Goal: Navigation & Orientation: Find specific page/section

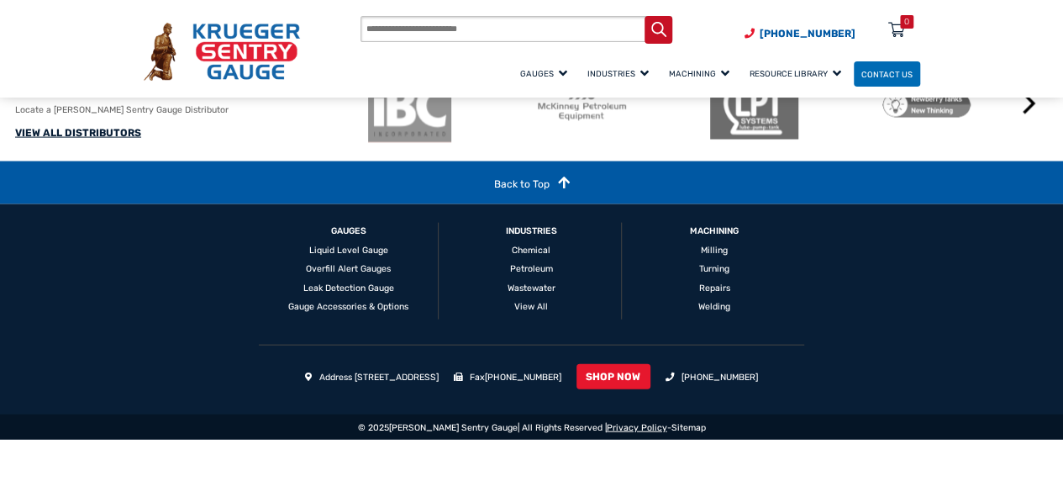
click at [607, 433] on link "Privacy Policy" at bounding box center [637, 427] width 61 height 11
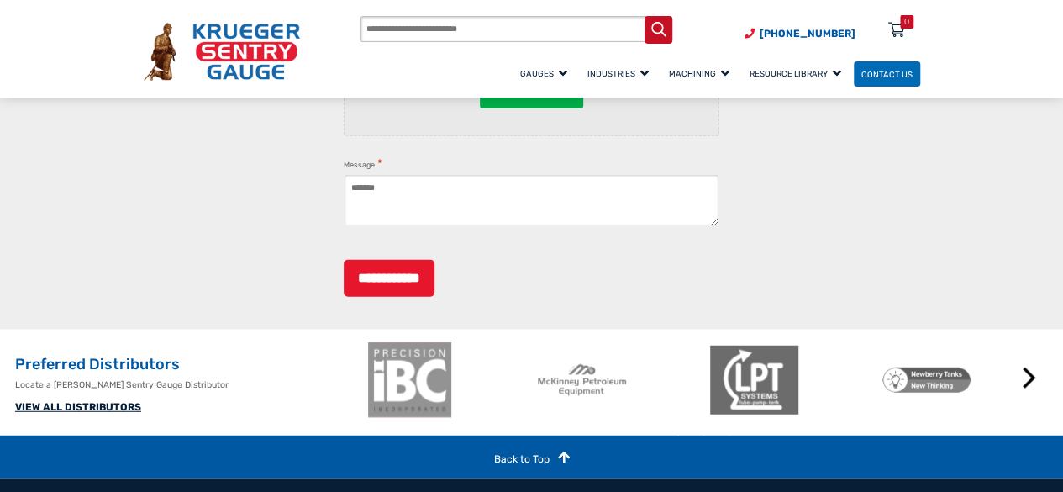
scroll to position [1979, 0]
